Goal: Find specific page/section: Find specific page/section

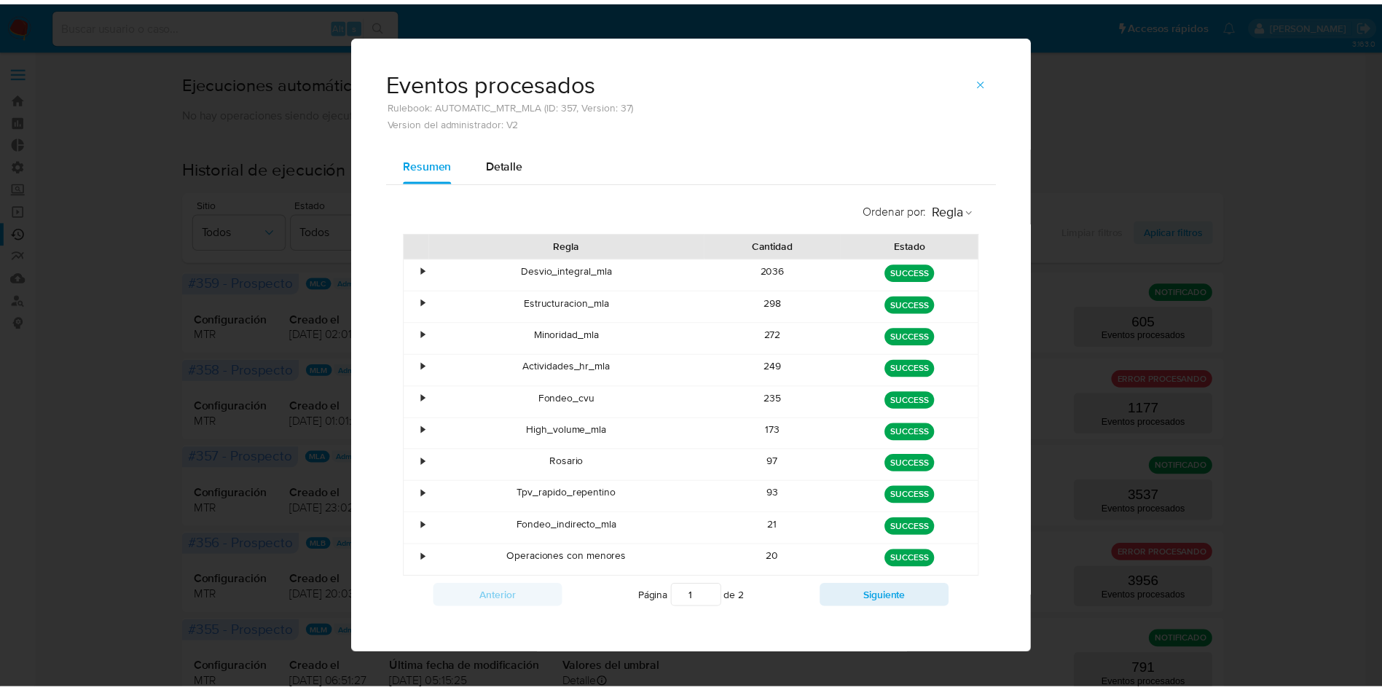
scroll to position [218, 0]
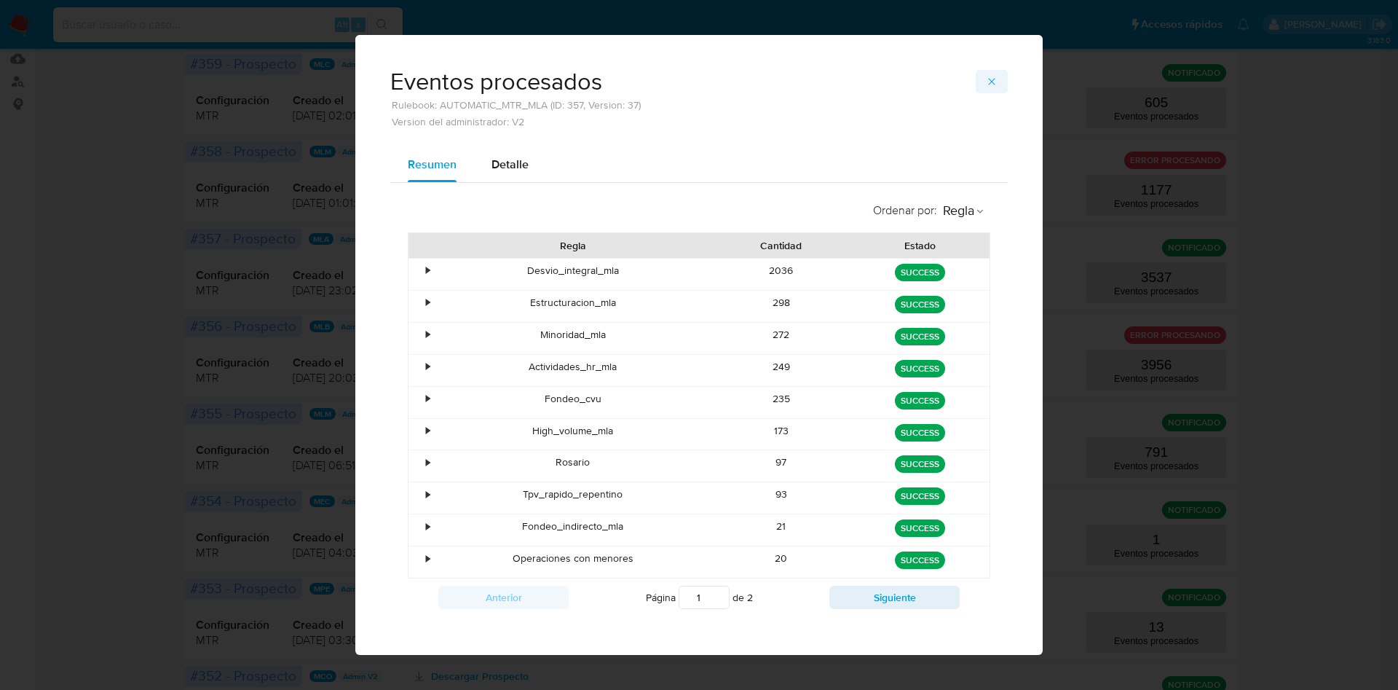
click at [986, 84] on icon "button" at bounding box center [992, 82] width 12 height 12
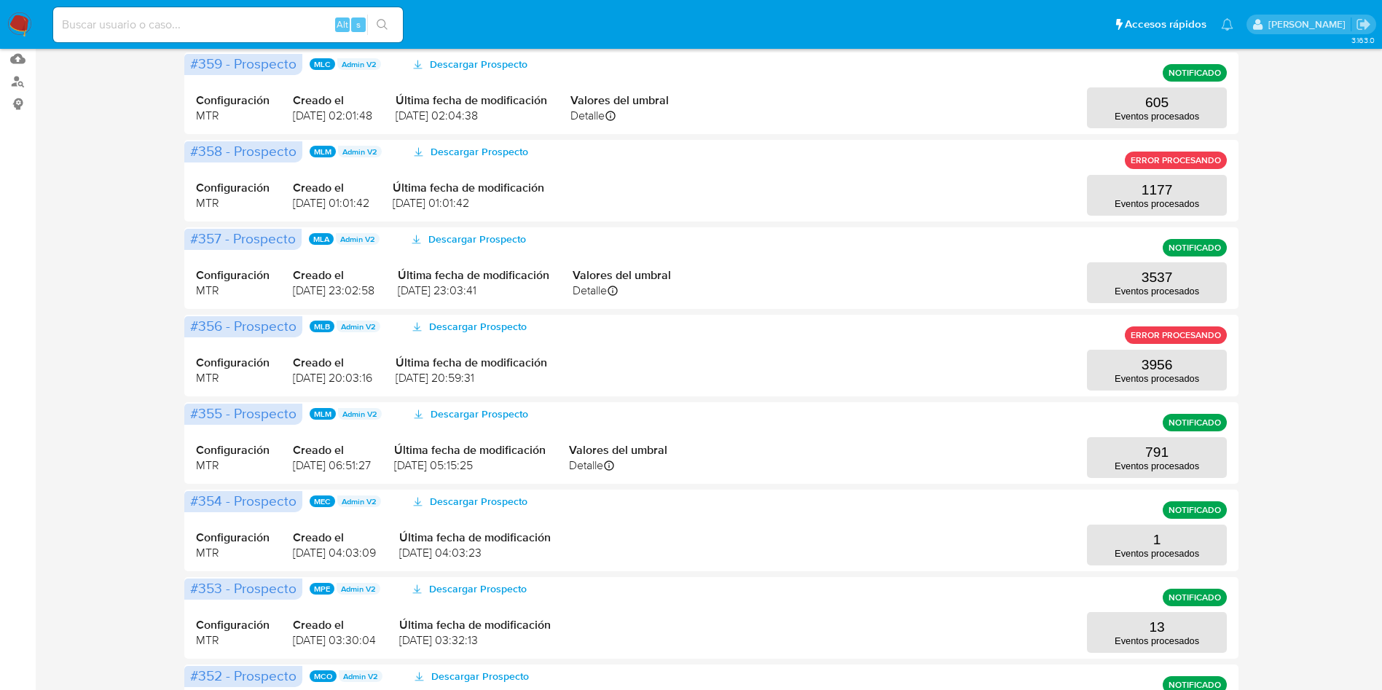
scroll to position [0, 0]
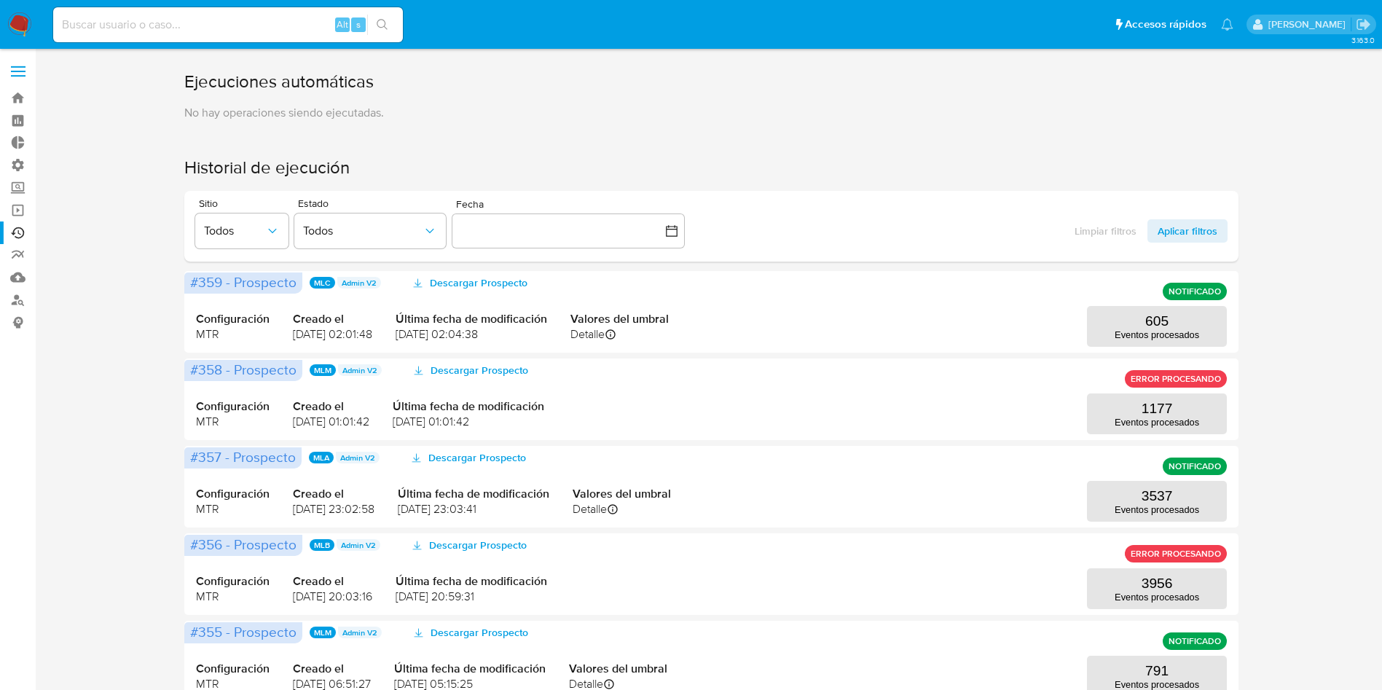
click at [14, 68] on label at bounding box center [18, 71] width 36 height 31
click at [0, 0] on input "checkbox" at bounding box center [0, 0] width 0 height 0
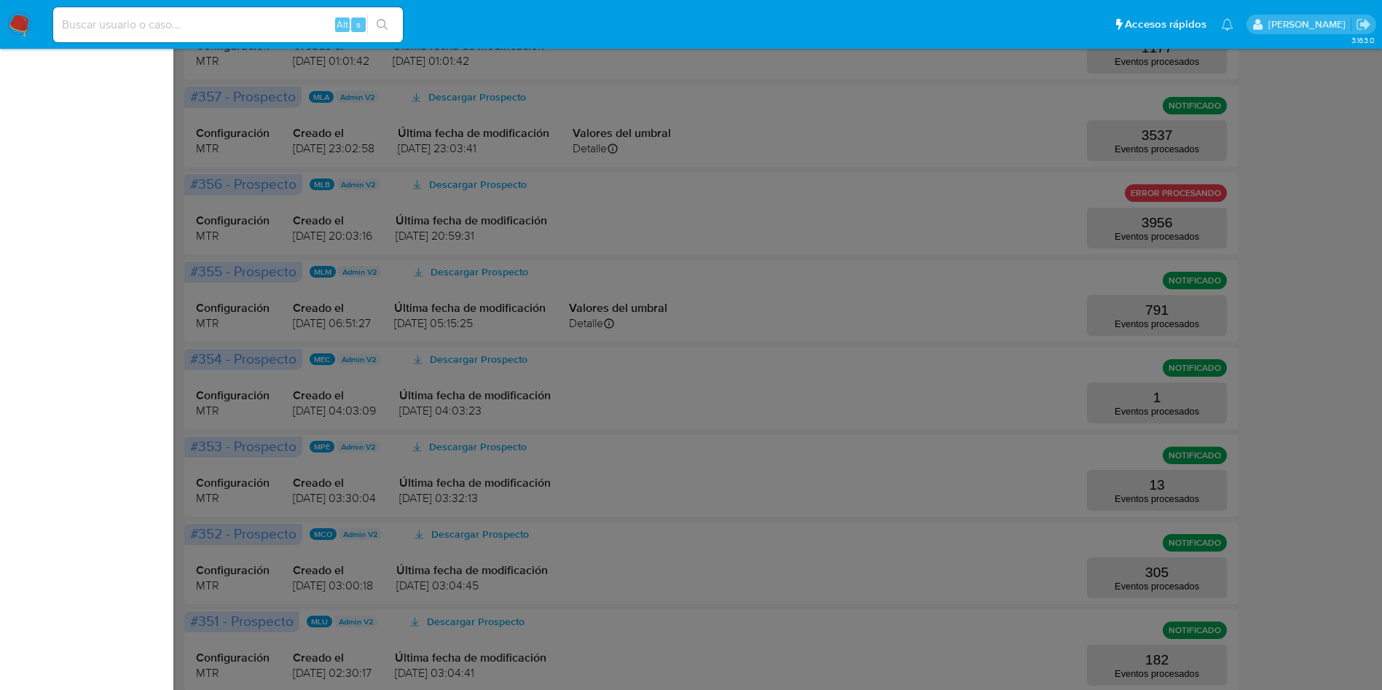
scroll to position [558, 0]
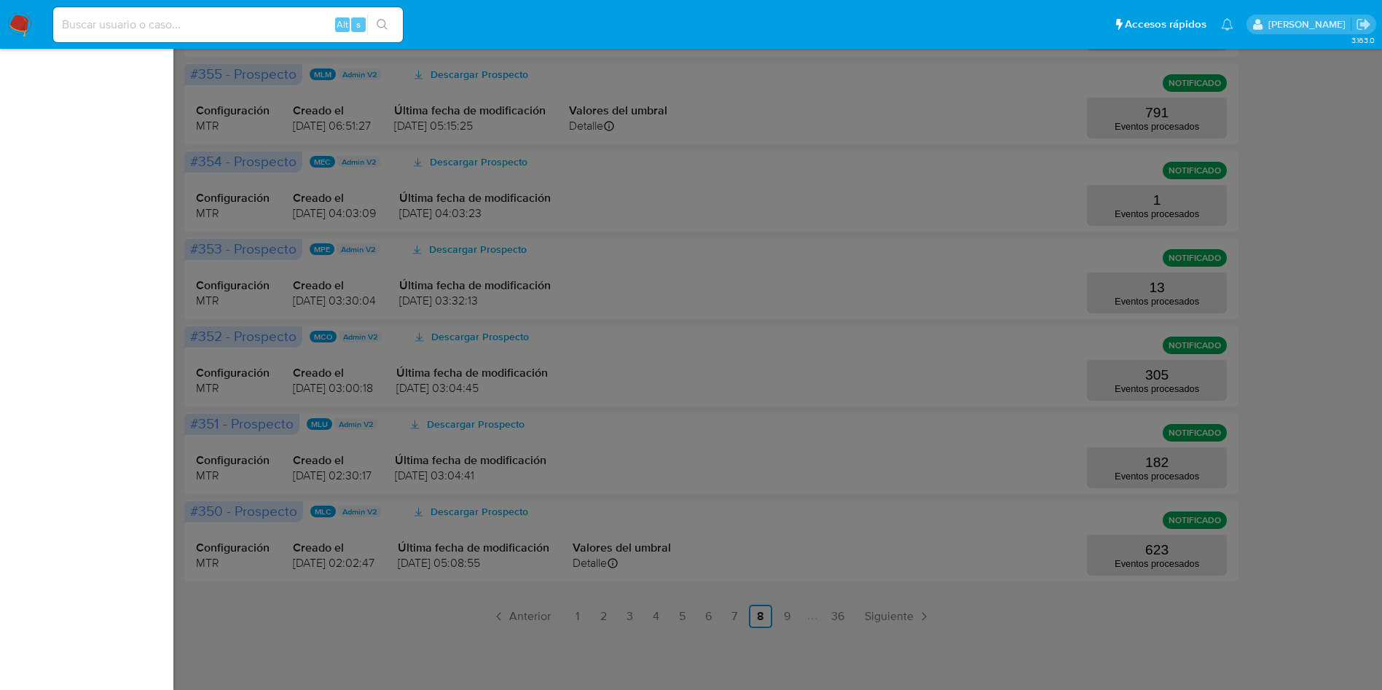
click at [261, 380] on label at bounding box center [691, 345] width 1382 height 690
click at [0, 0] on input "checkbox" at bounding box center [0, 0] width 0 height 0
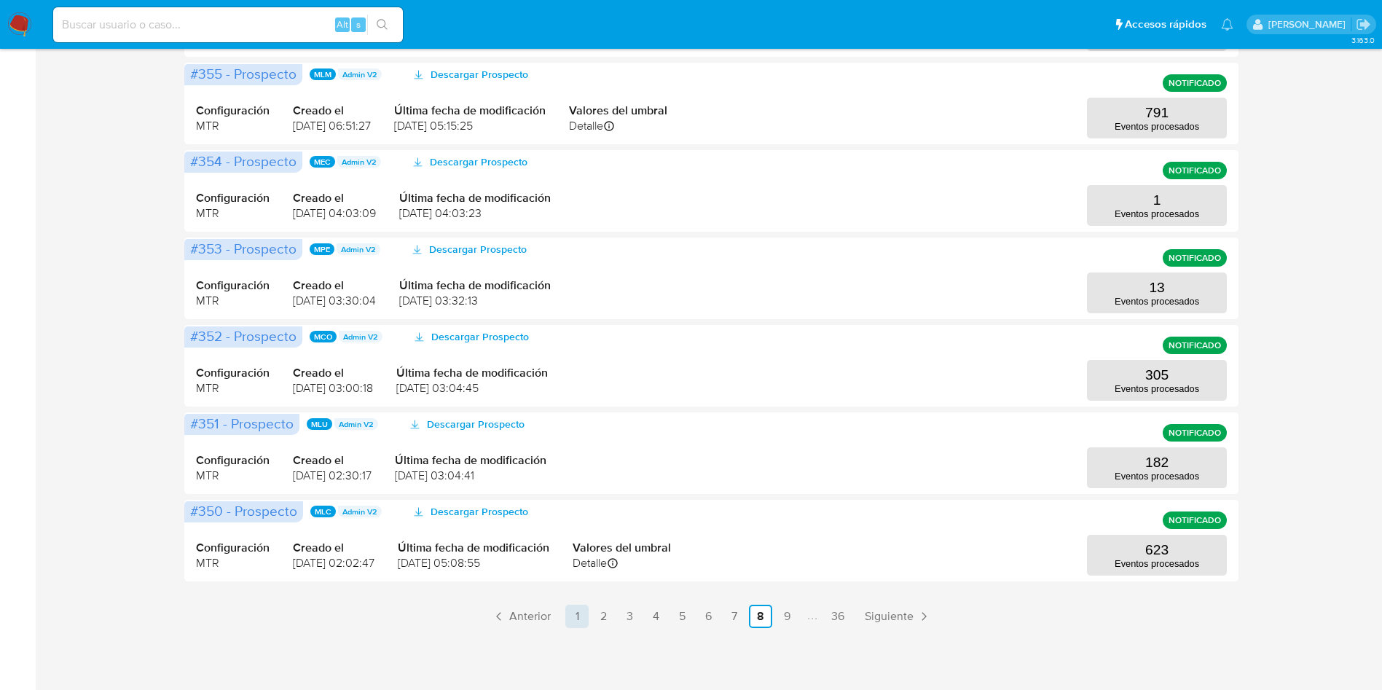
click at [574, 613] on link "1" at bounding box center [576, 615] width 23 height 23
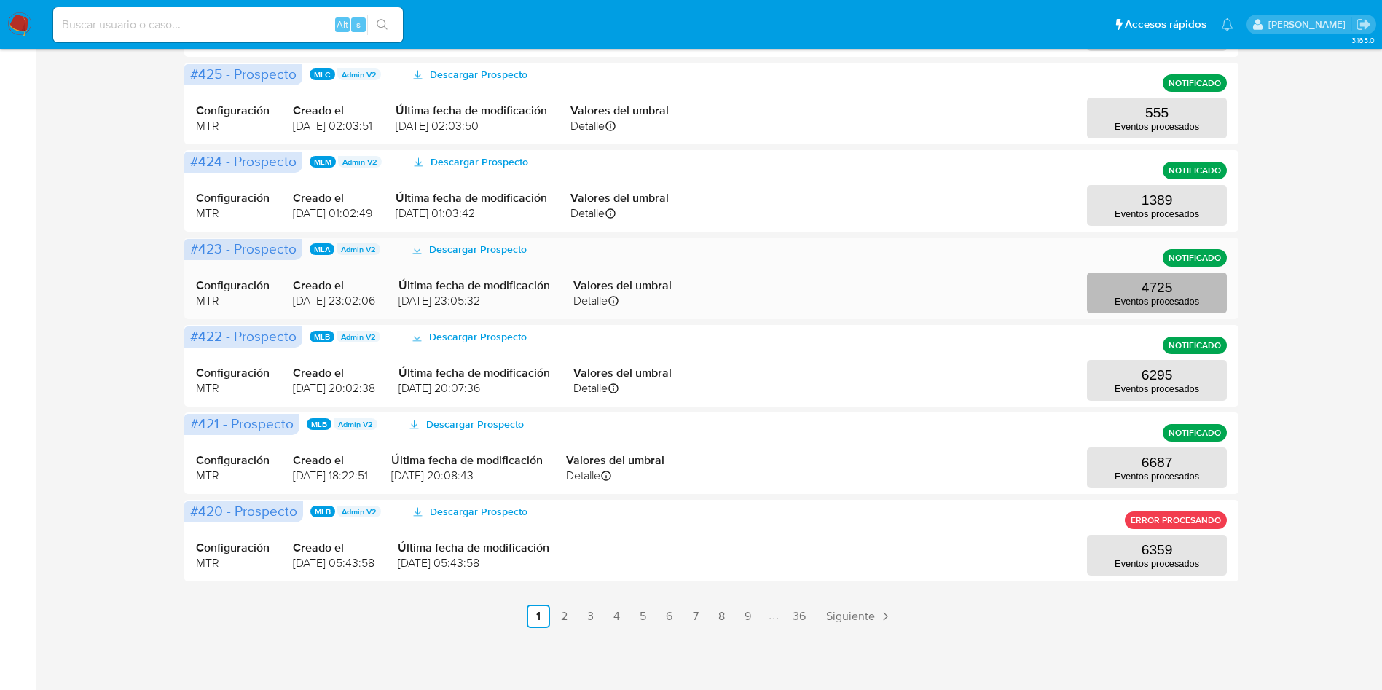
click at [1126, 298] on p "Eventos procesados" at bounding box center [1156, 301] width 84 height 11
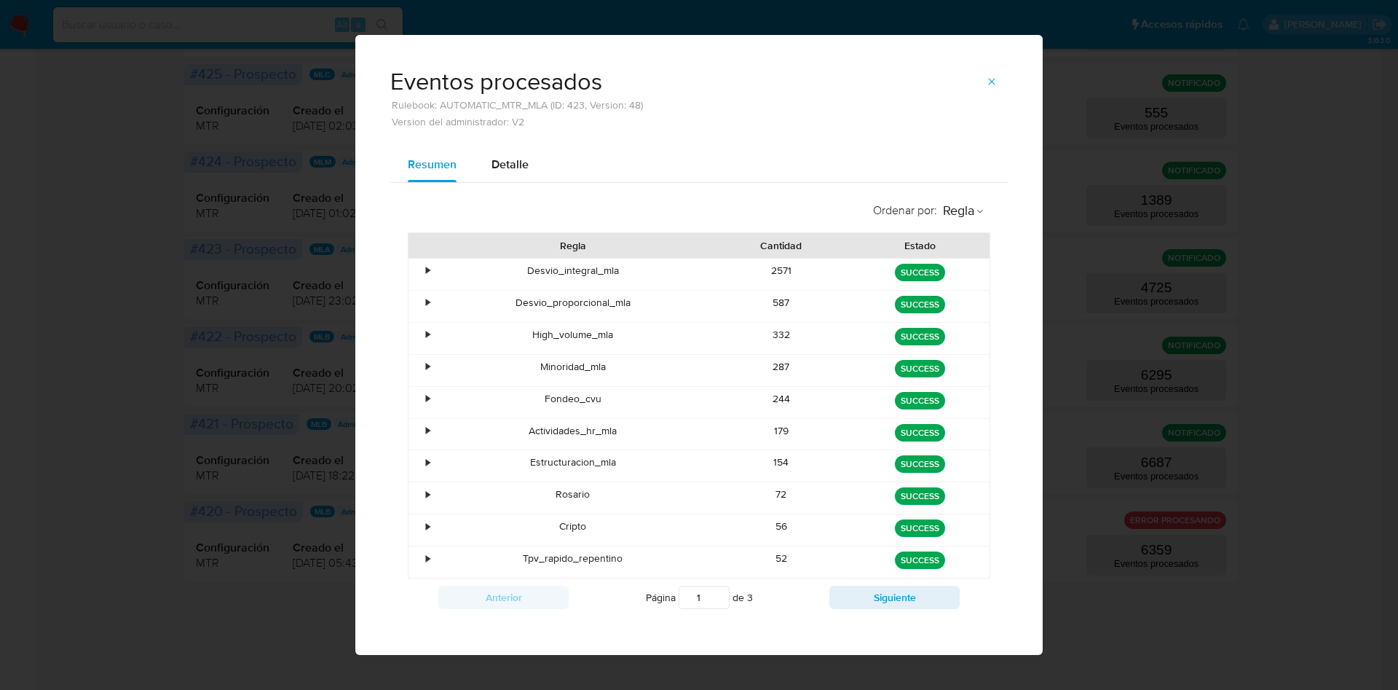
drag, startPoint x: 760, startPoint y: 553, endPoint x: 805, endPoint y: 554, distance: 45.9
click at [805, 554] on div "52" at bounding box center [781, 561] width 139 height 31
click at [990, 478] on div "Ordenar por : Regla Regla Cantidad Estado • Desvio_integral_mla 2571 green SUCC…" at bounding box center [699, 405] width 618 height 445
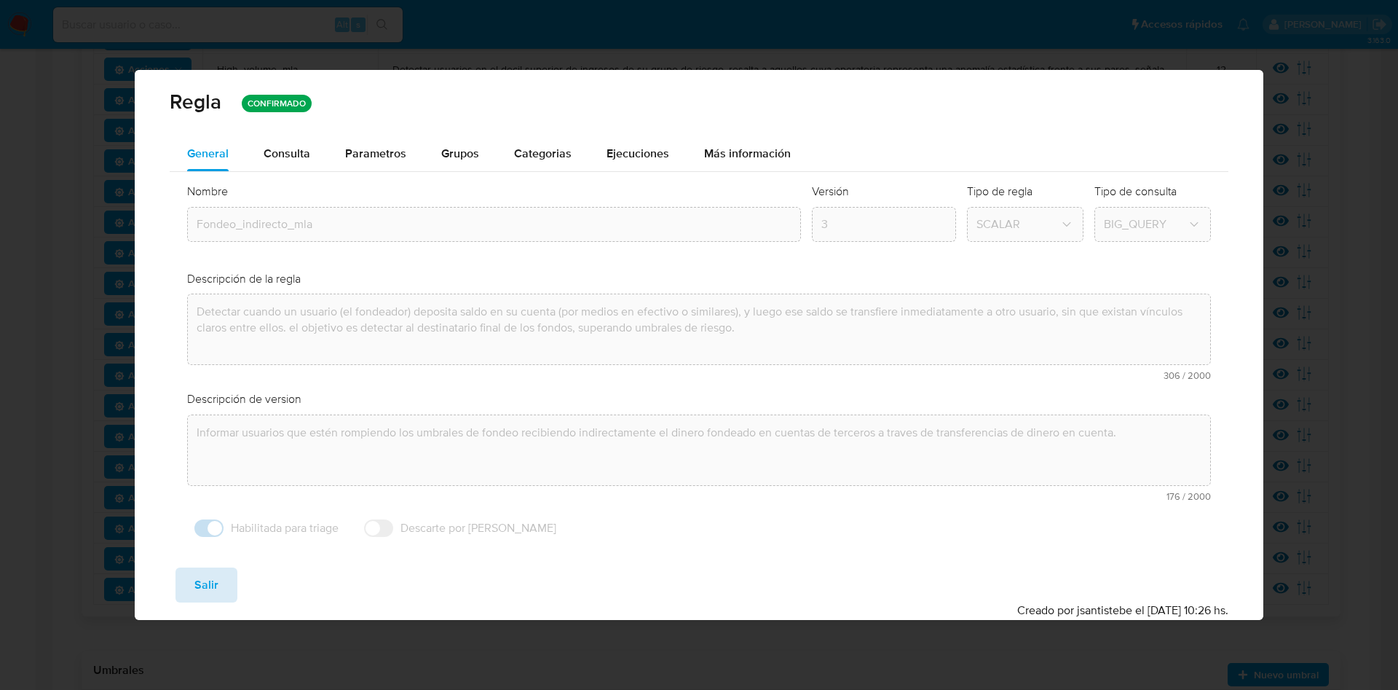
click at [226, 582] on button "Salir" at bounding box center [207, 584] width 62 height 35
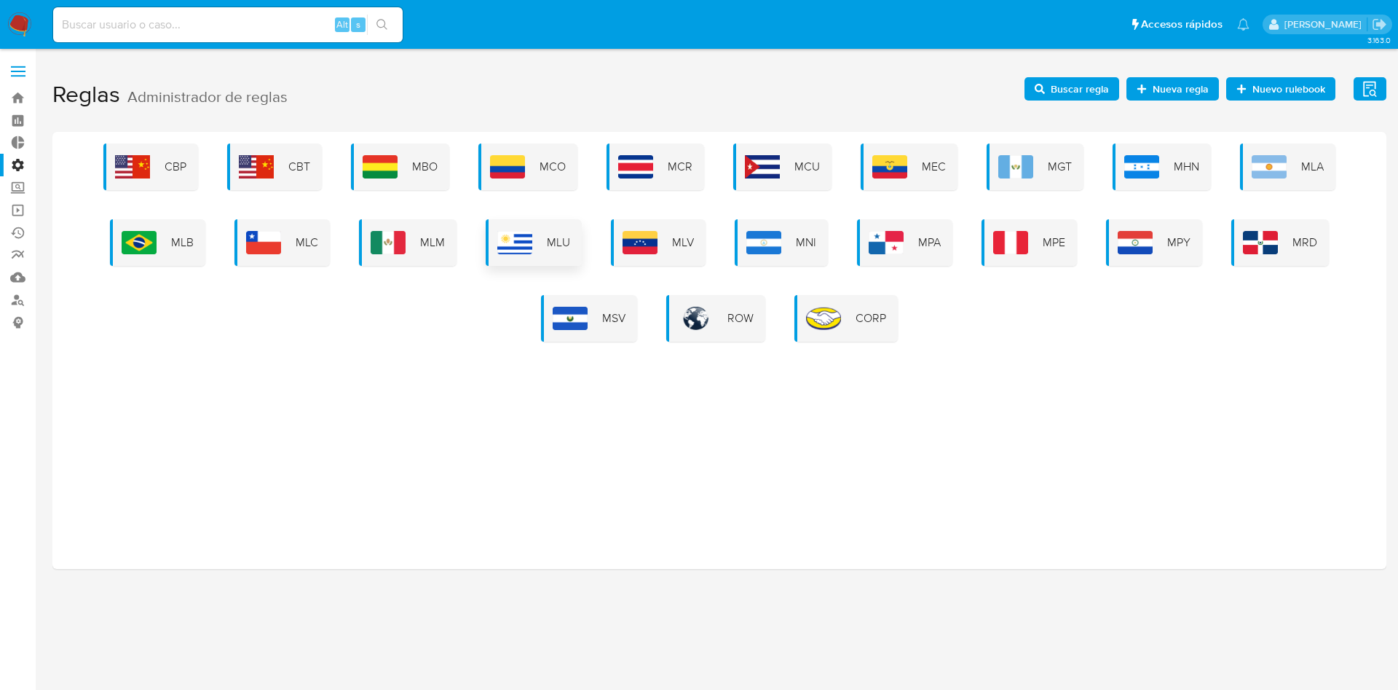
click at [508, 250] on img at bounding box center [514, 242] width 35 height 23
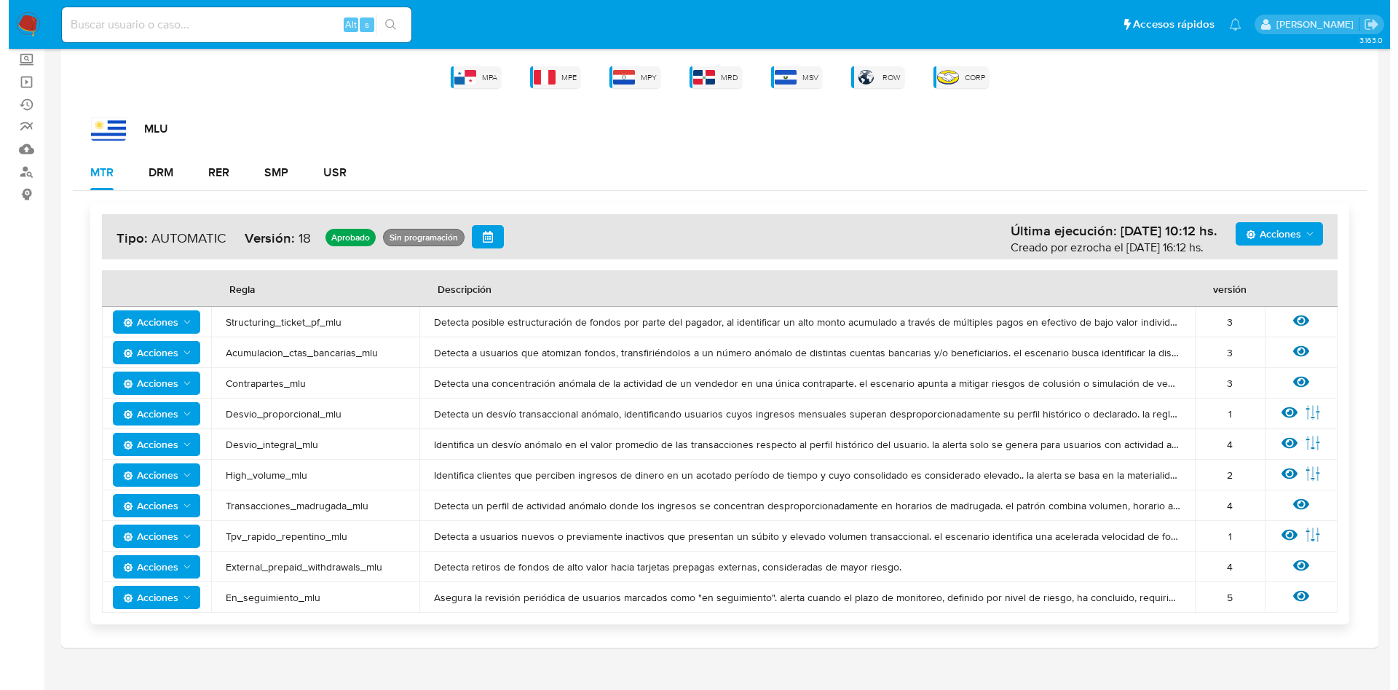
scroll to position [148, 0]
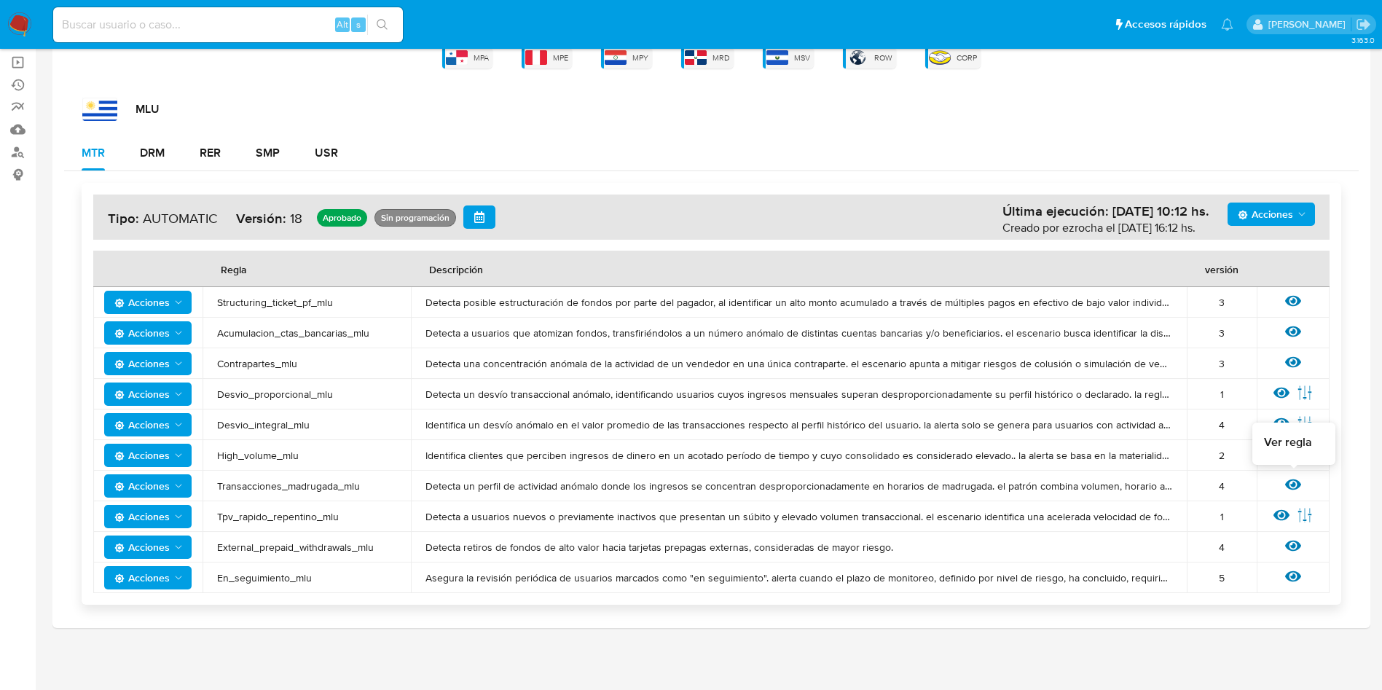
click at [1292, 483] on icon at bounding box center [1293, 484] width 16 height 16
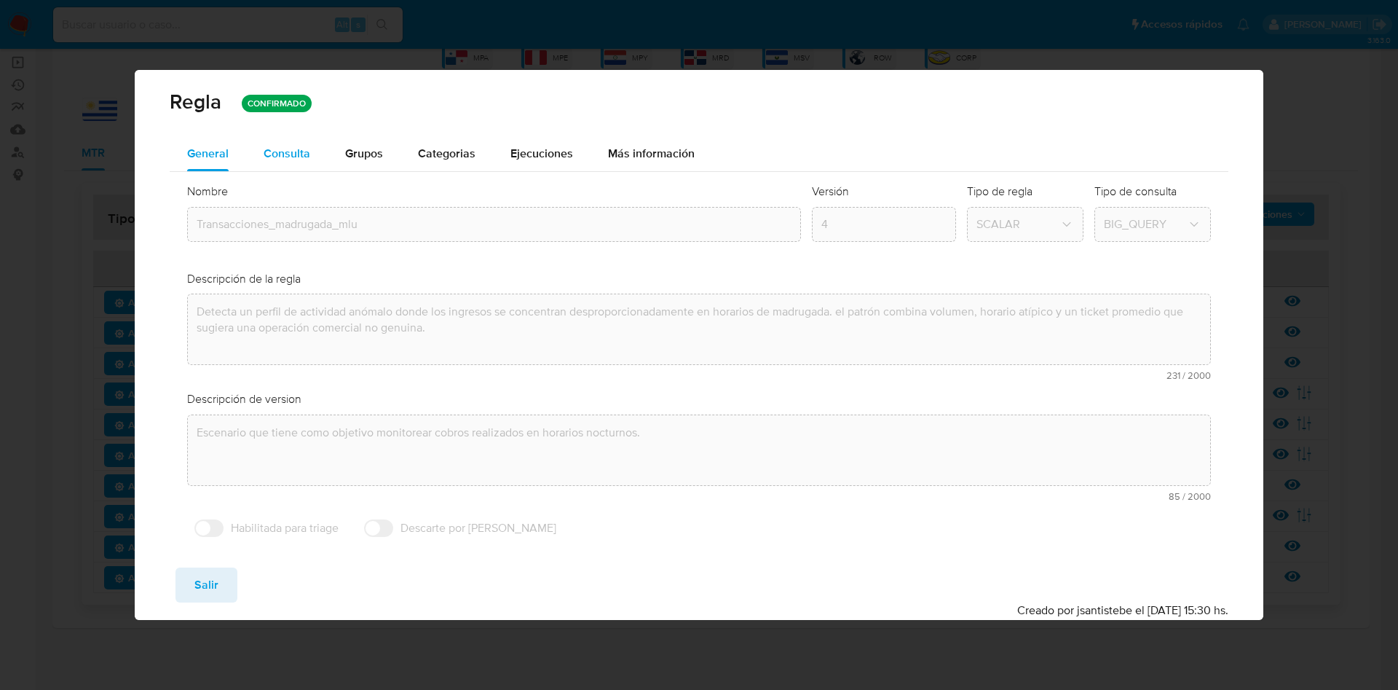
click at [298, 159] on div "Consulta" at bounding box center [287, 154] width 47 height 12
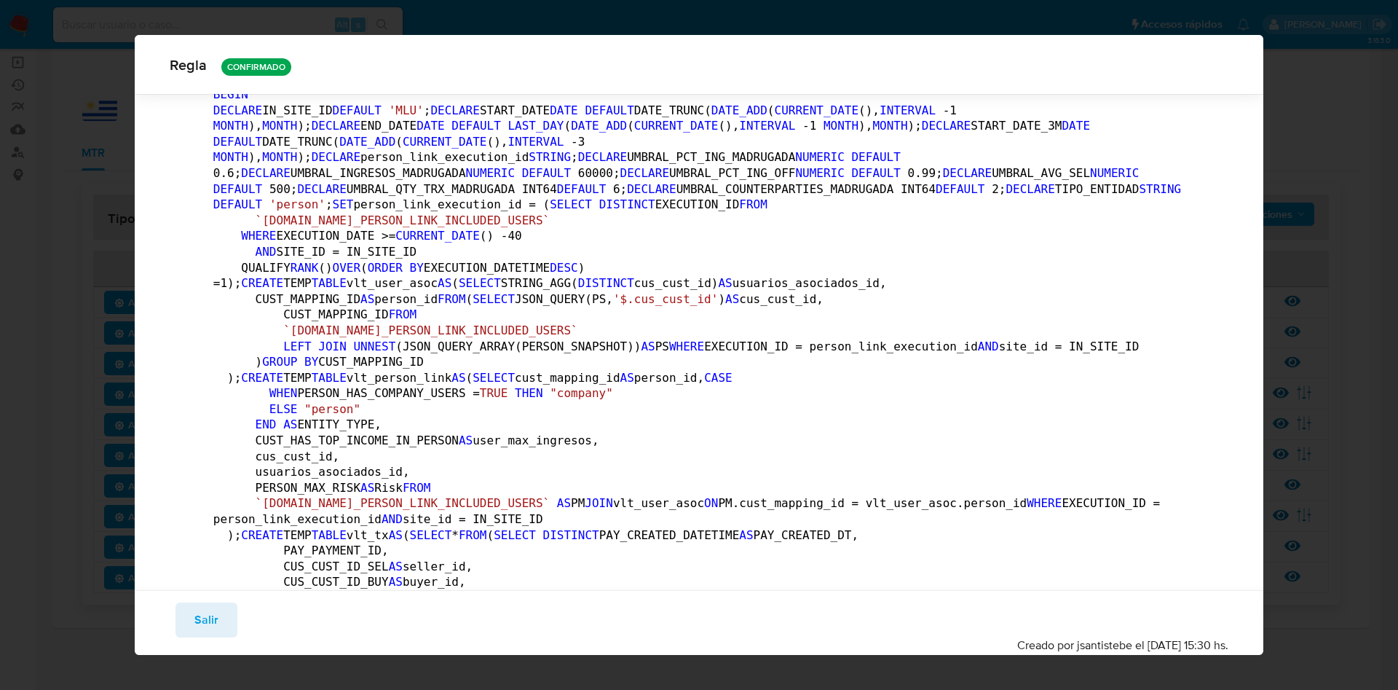
scroll to position [0, 0]
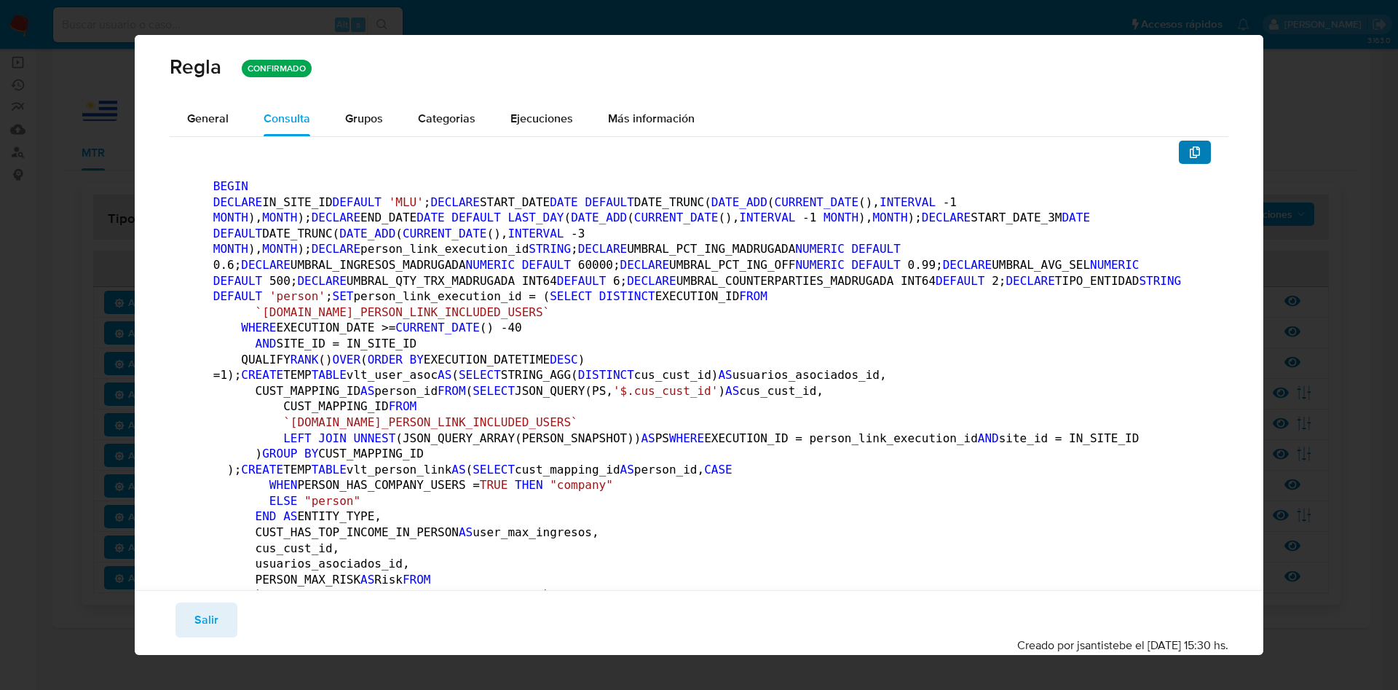
click at [1189, 157] on icon "button" at bounding box center [1195, 152] width 12 height 12
